Goal: Task Accomplishment & Management: Manage account settings

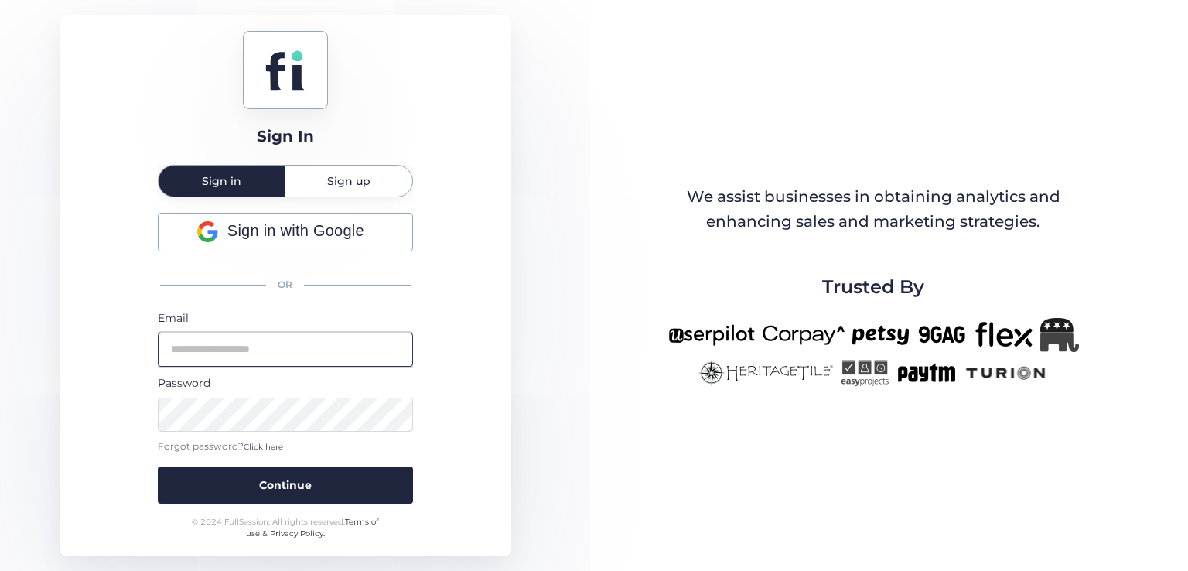
click at [328, 363] on input "email" at bounding box center [285, 350] width 255 height 34
paste input "**********"
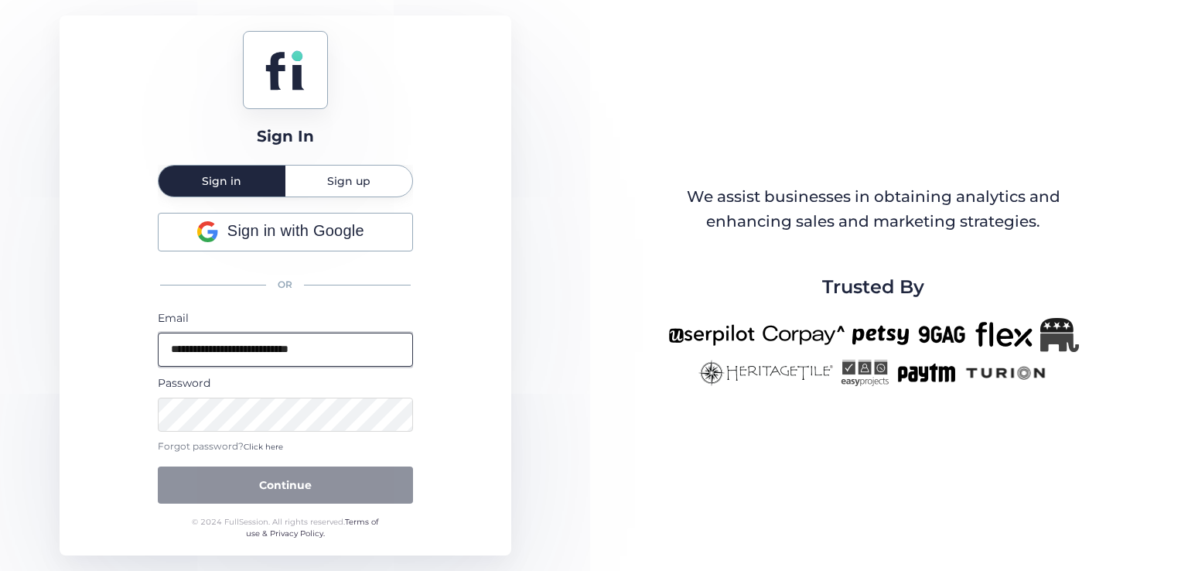
type input "**********"
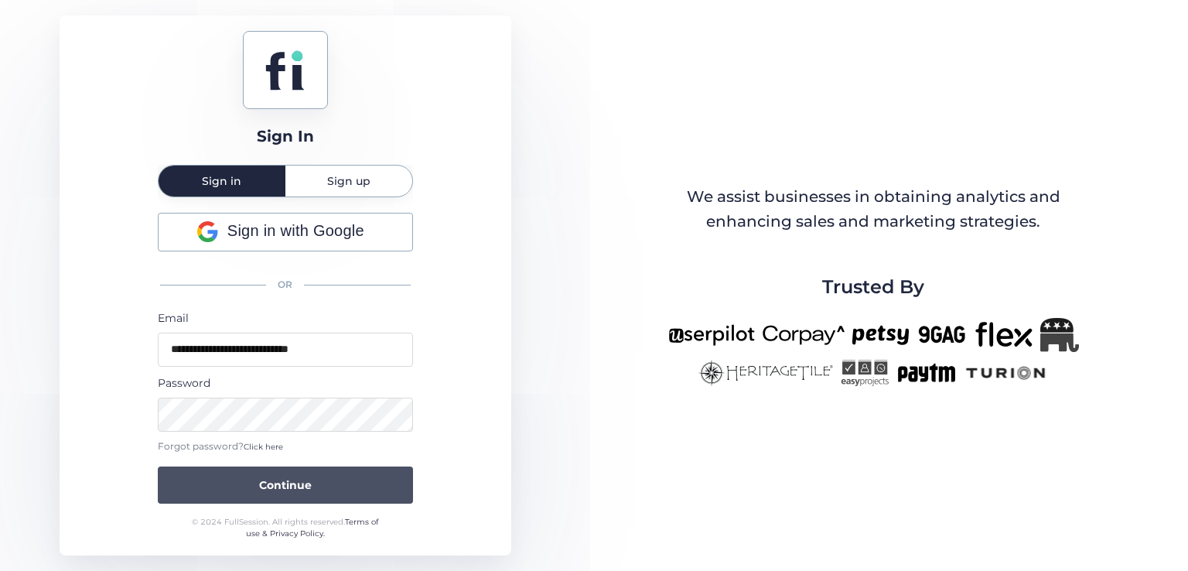
click at [309, 478] on span "Continue" at bounding box center [285, 484] width 53 height 17
